Goal: Download file/media

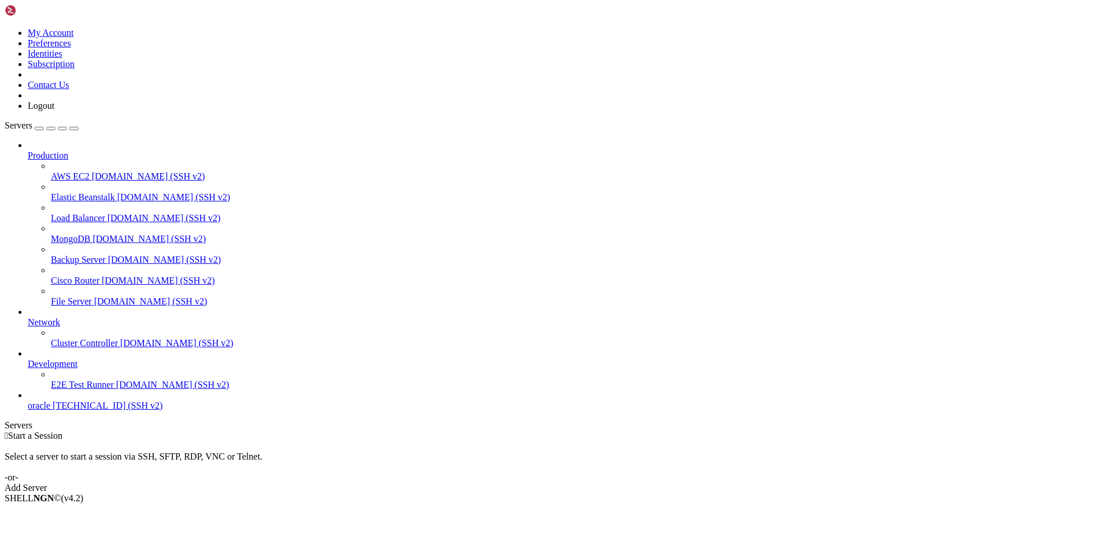
click at [50, 410] on span "oracle" at bounding box center [39, 405] width 23 height 10
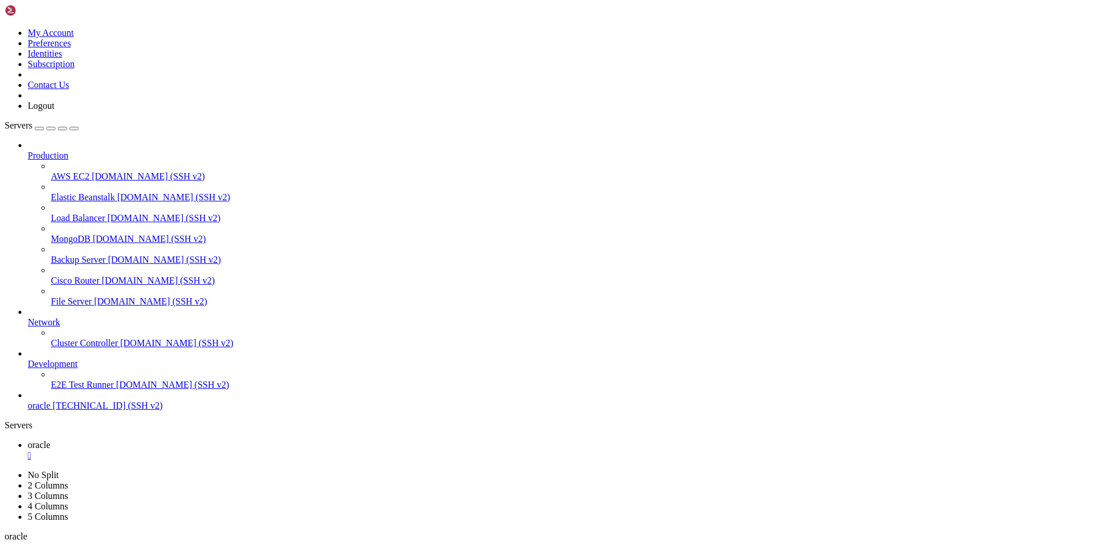
click at [183, 440] on link "oracle " at bounding box center [567, 450] width 1078 height 21
click at [28, 460] on icon at bounding box center [28, 465] width 0 height 10
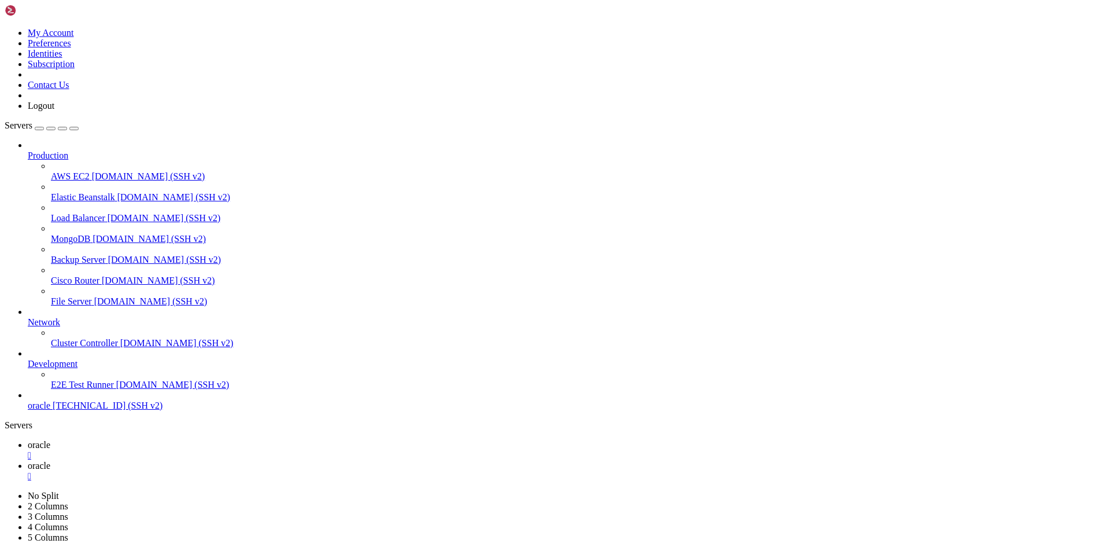
type input "/home/ubuntu/nodejs"
click at [40, 10] on span "agamma.js" at bounding box center [21, 6] width 40 height 10
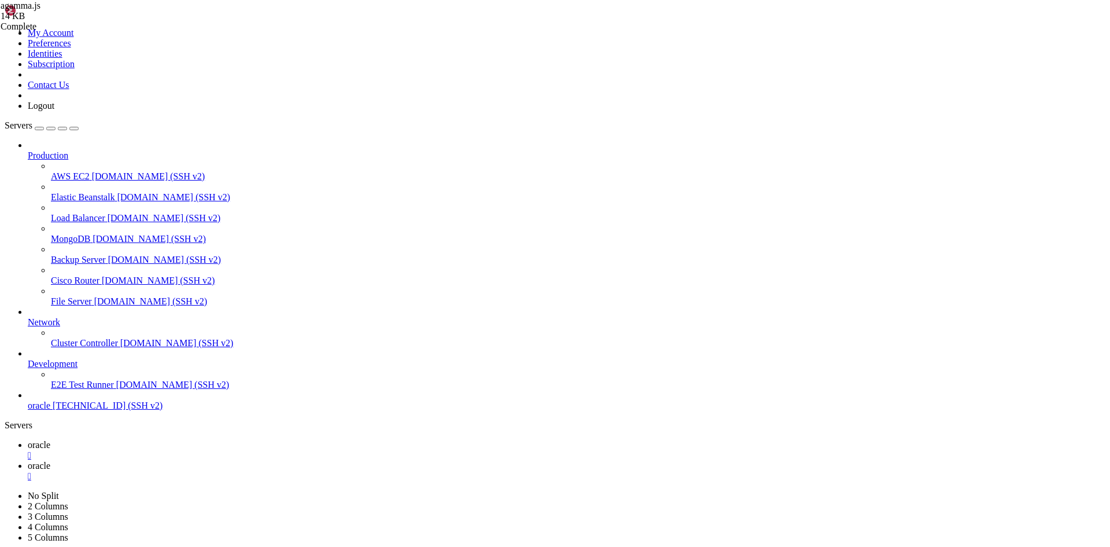
click at [175, 440] on link "oracle " at bounding box center [567, 450] width 1078 height 21
drag, startPoint x: 436, startPoint y: 1115, endPoint x: 105, endPoint y: 974, distance: 360.0
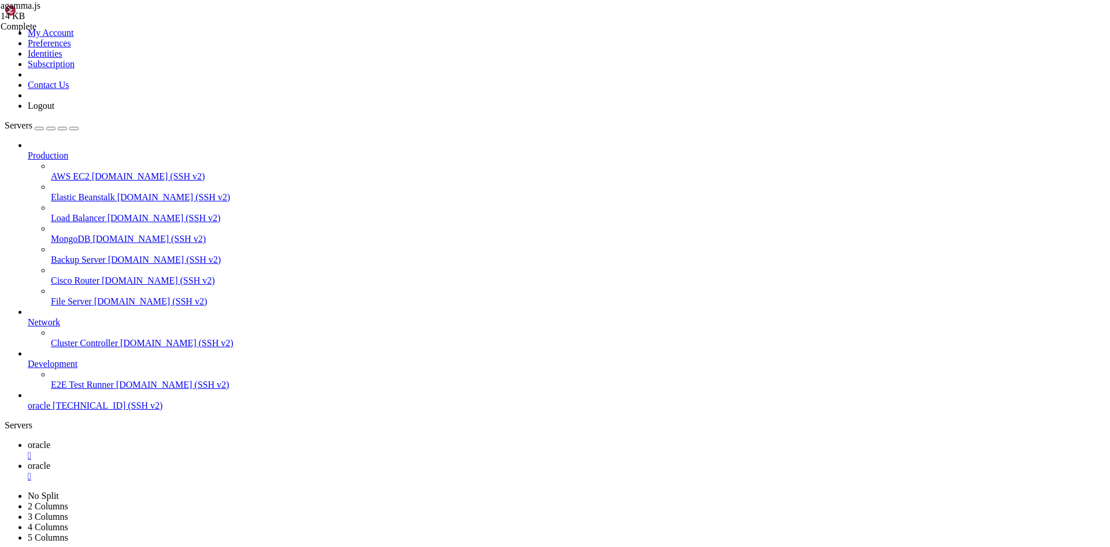
drag, startPoint x: 650, startPoint y: 1108, endPoint x: 12, endPoint y: 1052, distance: 640.4
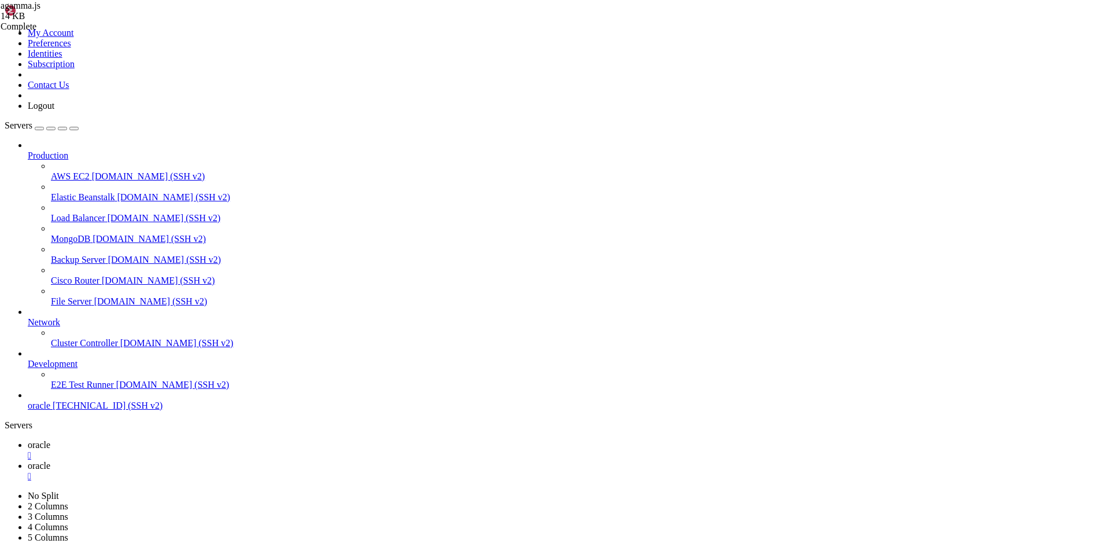
click at [217, 460] on link "oracle " at bounding box center [567, 470] width 1078 height 21
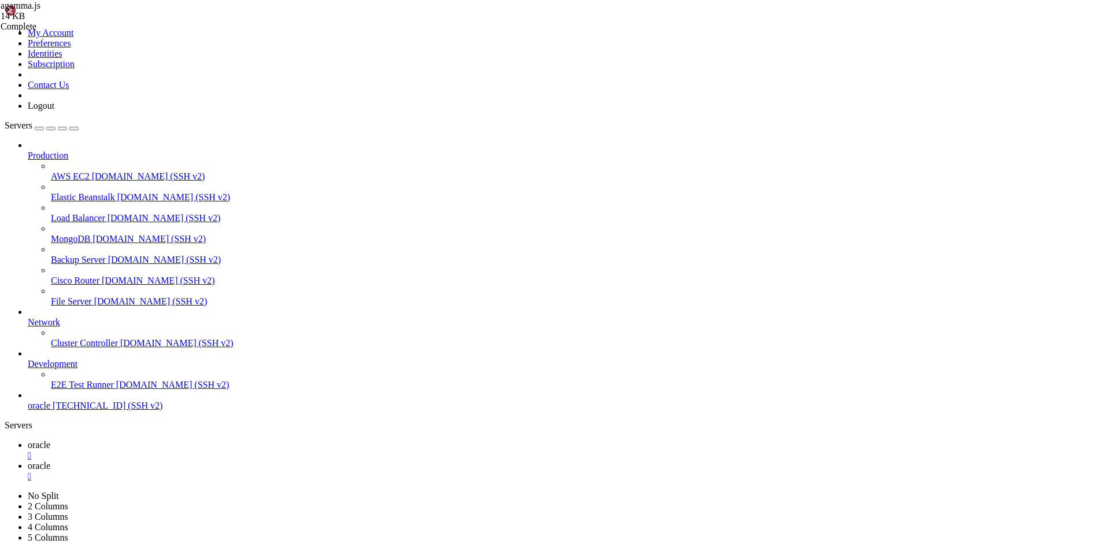
click at [71, 410] on span "[TECHNICAL_ID] (SSH v2)" at bounding box center [108, 405] width 110 height 10
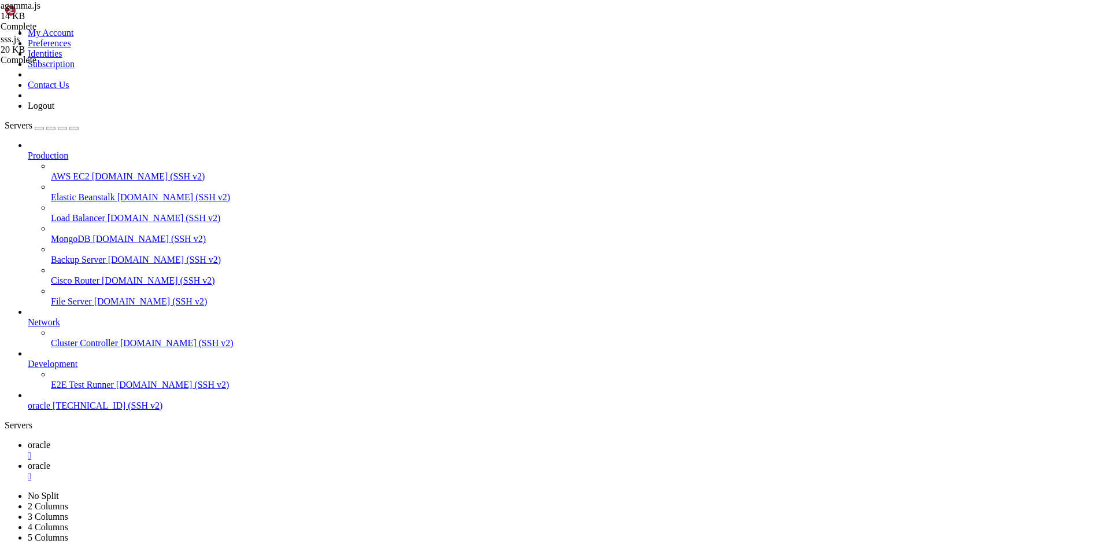
click at [71, 410] on span "[TECHNICAL_ID] (SSH v2)" at bounding box center [108, 405] width 110 height 10
click at [50, 440] on span "oracle" at bounding box center [39, 445] width 23 height 10
click at [324, 492] on div "" at bounding box center [567, 497] width 1078 height 10
click at [50, 440] on span "oracle" at bounding box center [39, 445] width 23 height 10
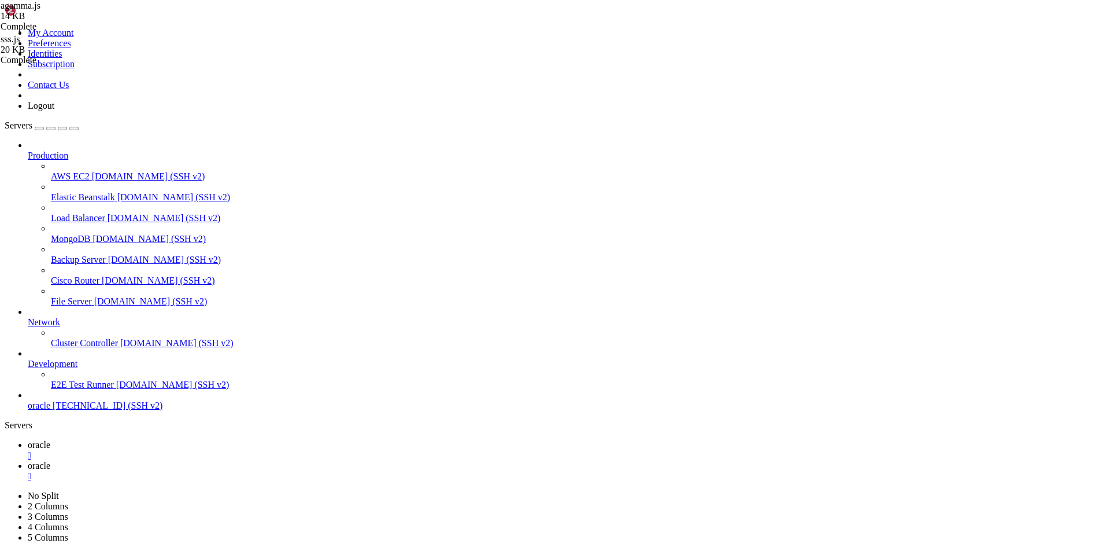
scroll to position [4356, 0]
